Goal: Task Accomplishment & Management: Manage account settings

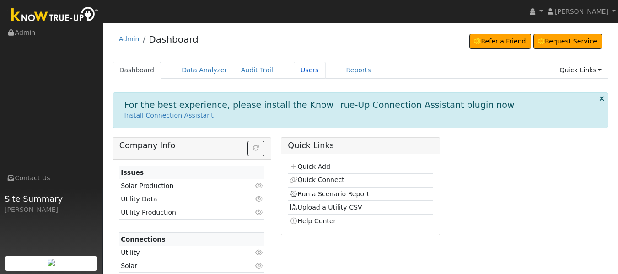
click at [299, 73] on link "Users" at bounding box center [310, 70] width 32 height 17
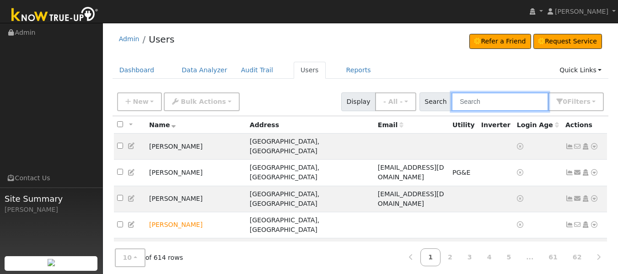
click at [471, 101] on input "text" at bounding box center [499, 101] width 97 height 19
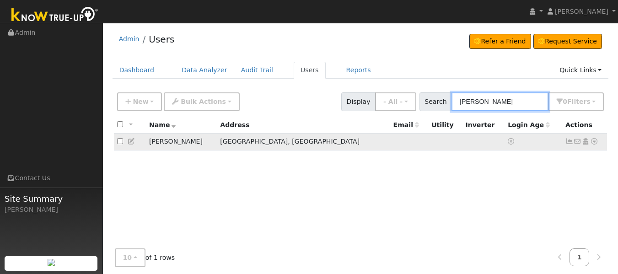
type input "weir"
click at [569, 141] on icon at bounding box center [569, 141] width 8 height 6
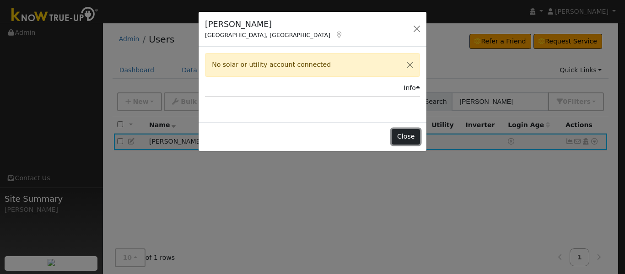
click at [408, 138] on button "Close" at bounding box center [406, 137] width 28 height 16
